Goal: Find specific page/section: Find specific page/section

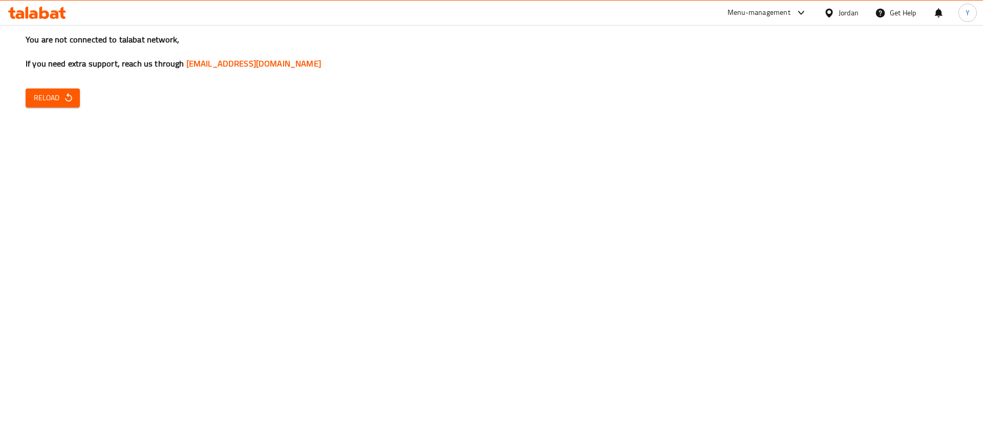
click at [72, 101] on icon "button" at bounding box center [68, 98] width 10 height 10
click at [65, 96] on icon "button" at bounding box center [68, 98] width 10 height 10
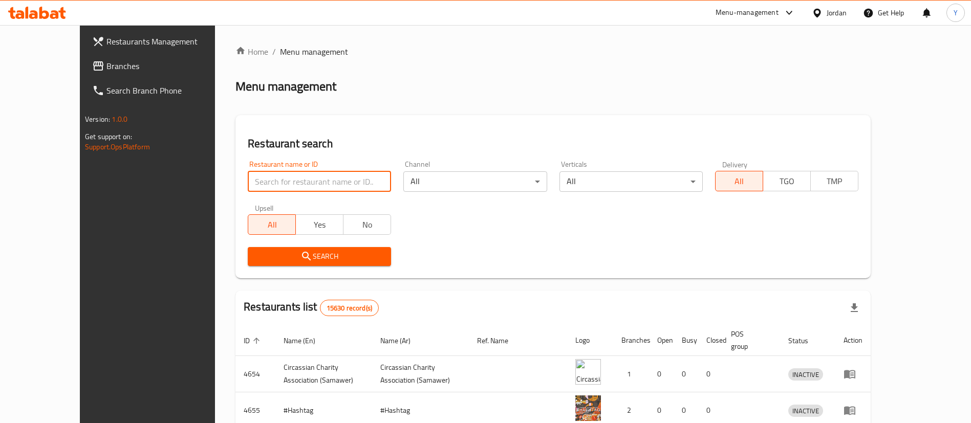
click at [334, 186] on input "search" at bounding box center [319, 181] width 143 height 20
click at [270, 176] on input "search" at bounding box center [319, 181] width 143 height 20
paste input "707244"
click button "Search" at bounding box center [319, 256] width 143 height 19
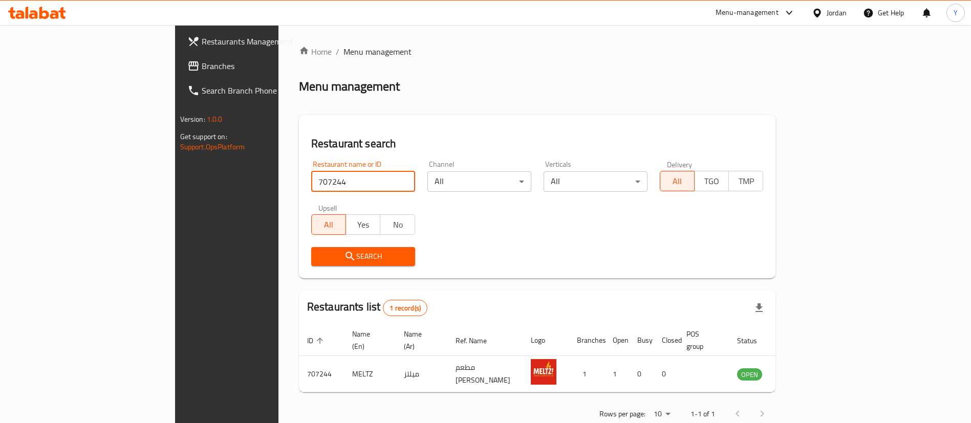
drag, startPoint x: 277, startPoint y: 183, endPoint x: 167, endPoint y: 185, distance: 110.0
click at [278, 185] on div "Home / Menu management Menu management Restaurant search Restaurant name or ID …" at bounding box center [537, 236] width 518 height 423
paste input "25"
type input "707225"
click button "Search" at bounding box center [363, 256] width 104 height 19
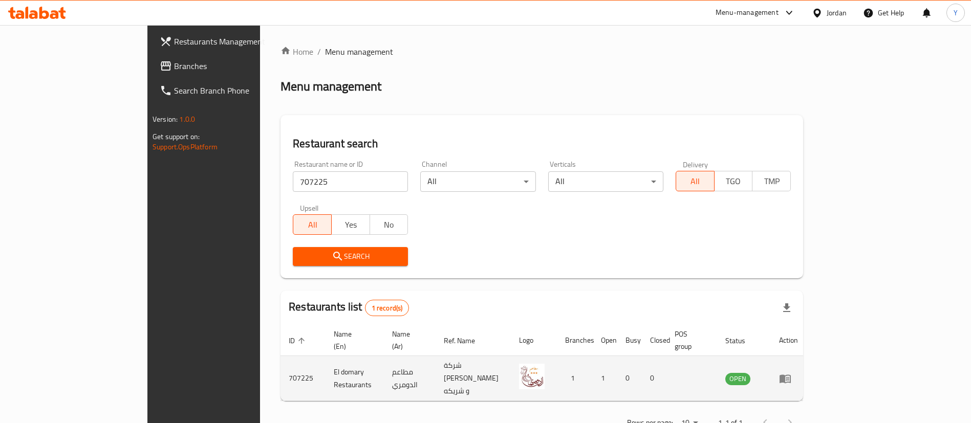
click at [326, 362] on td "El domary Restaurants" at bounding box center [355, 378] width 58 height 45
copy td "El domary Restaurants"
click at [791, 373] on icon "enhanced table" at bounding box center [785, 379] width 12 height 12
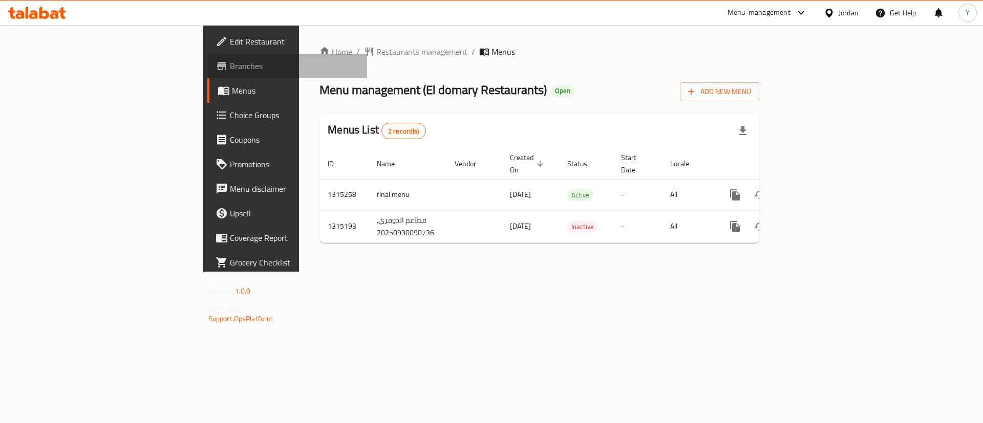
click at [230, 69] on span "Branches" at bounding box center [294, 66] width 129 height 12
